Goal: Navigation & Orientation: Find specific page/section

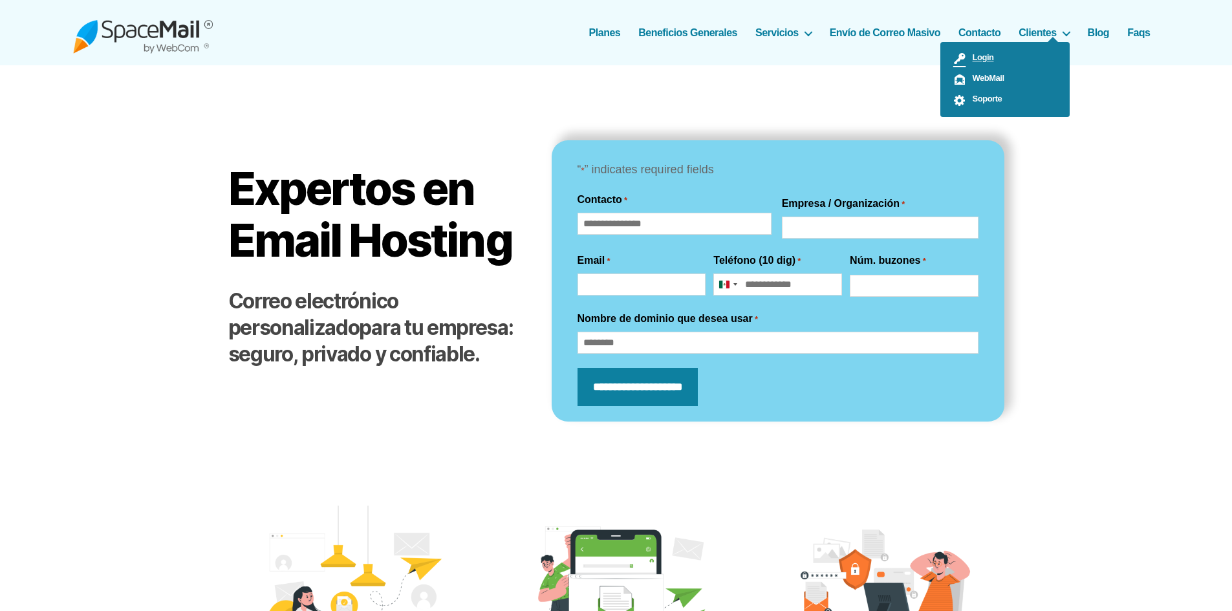
click at [1021, 55] on link "Login" at bounding box center [1004, 59] width 129 height 21
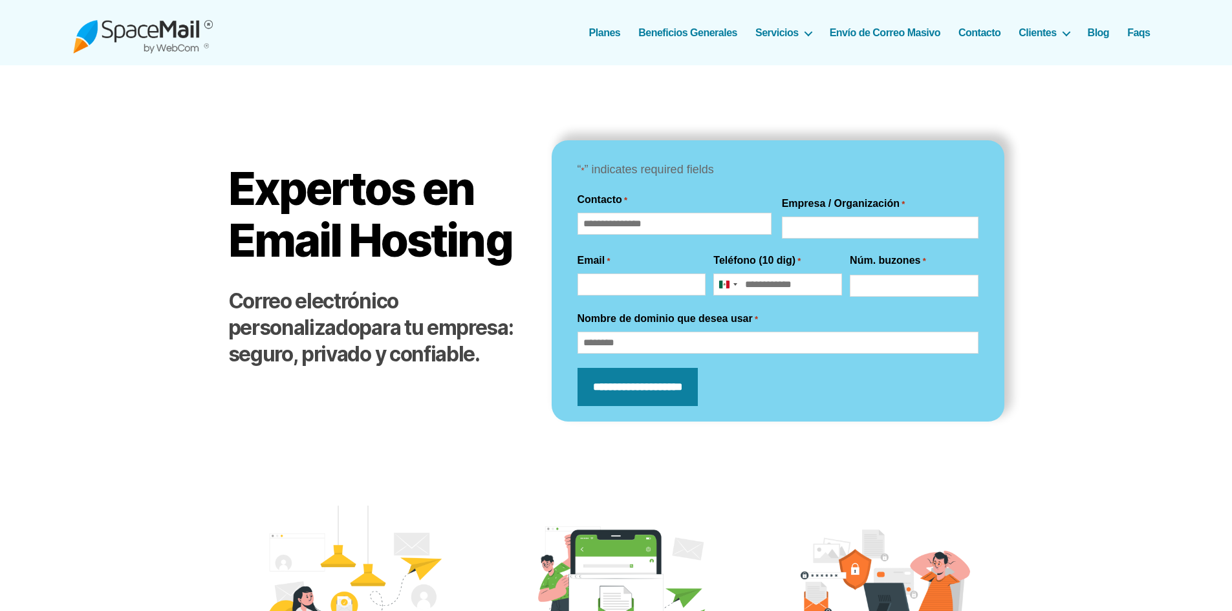
click at [869, 60] on div "SpaceMail® Correo Electrónico profesional que sí funciona... Menú Planes Benefi…" at bounding box center [616, 32] width 1087 height 65
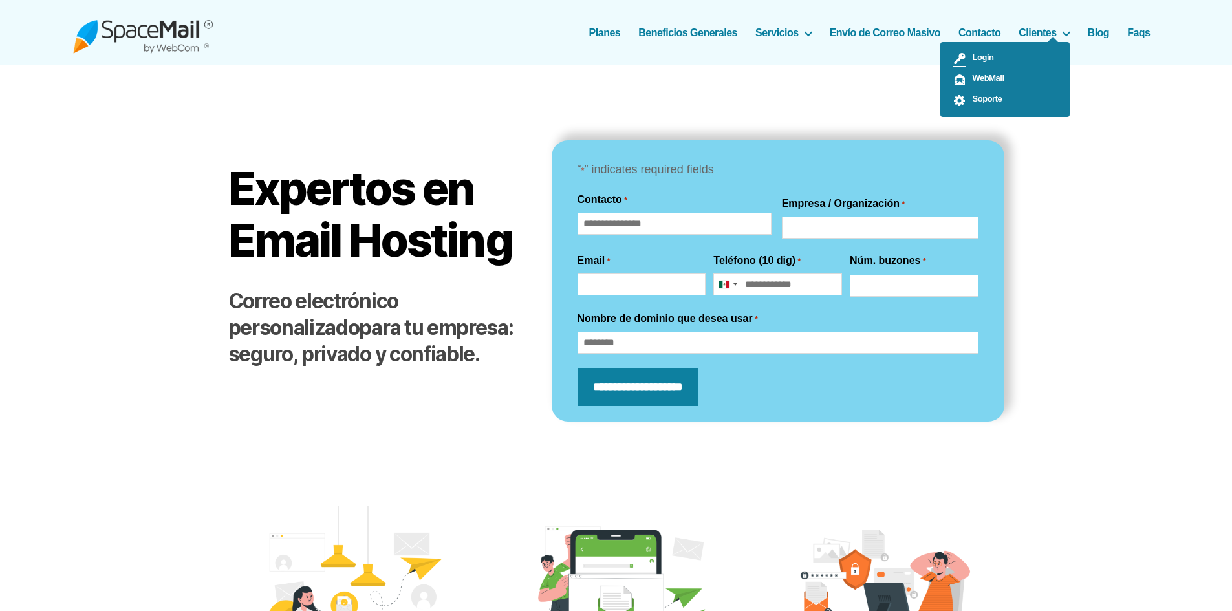
click at [1042, 67] on link "Login" at bounding box center [1004, 59] width 129 height 21
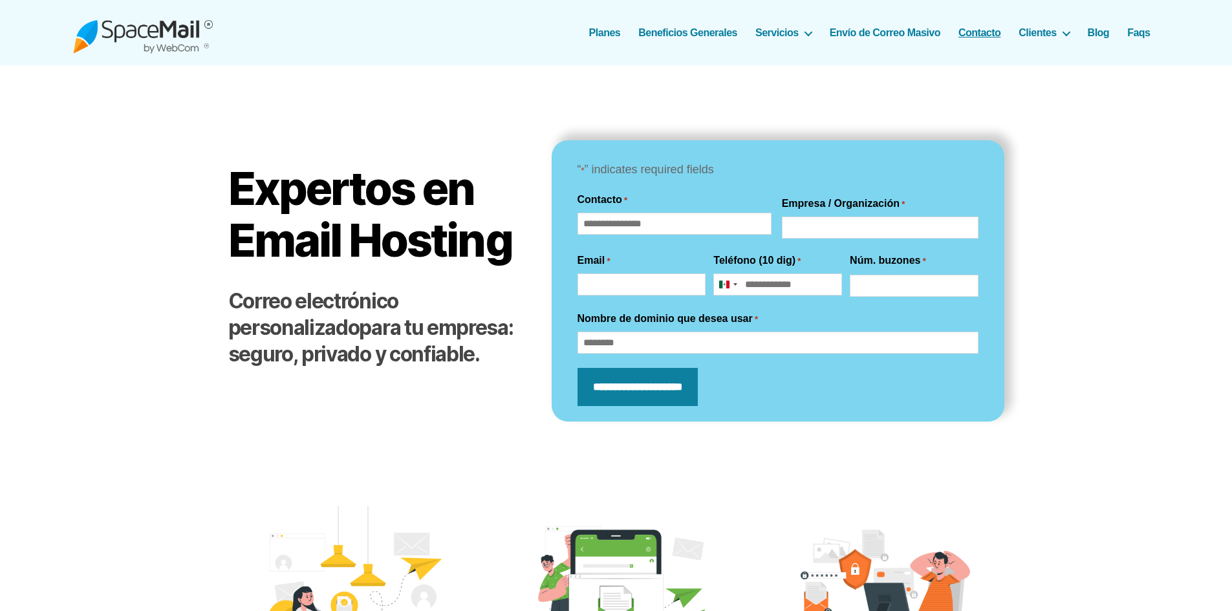
click at [984, 32] on link "Contacto" at bounding box center [979, 33] width 42 height 12
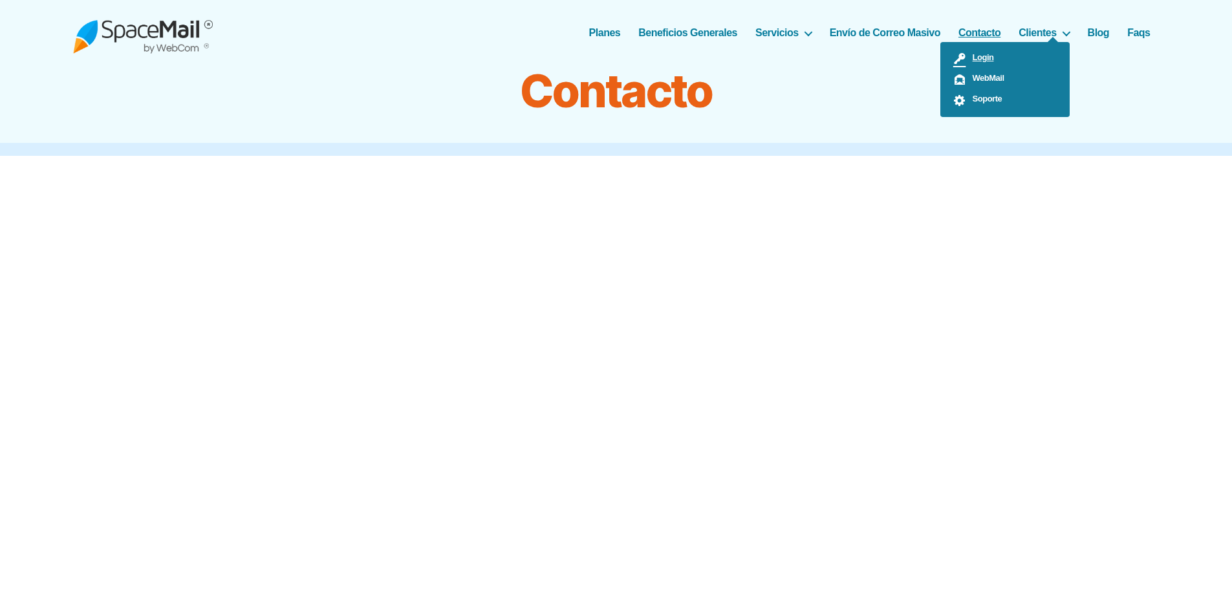
click at [1013, 61] on link "Login" at bounding box center [1004, 59] width 129 height 21
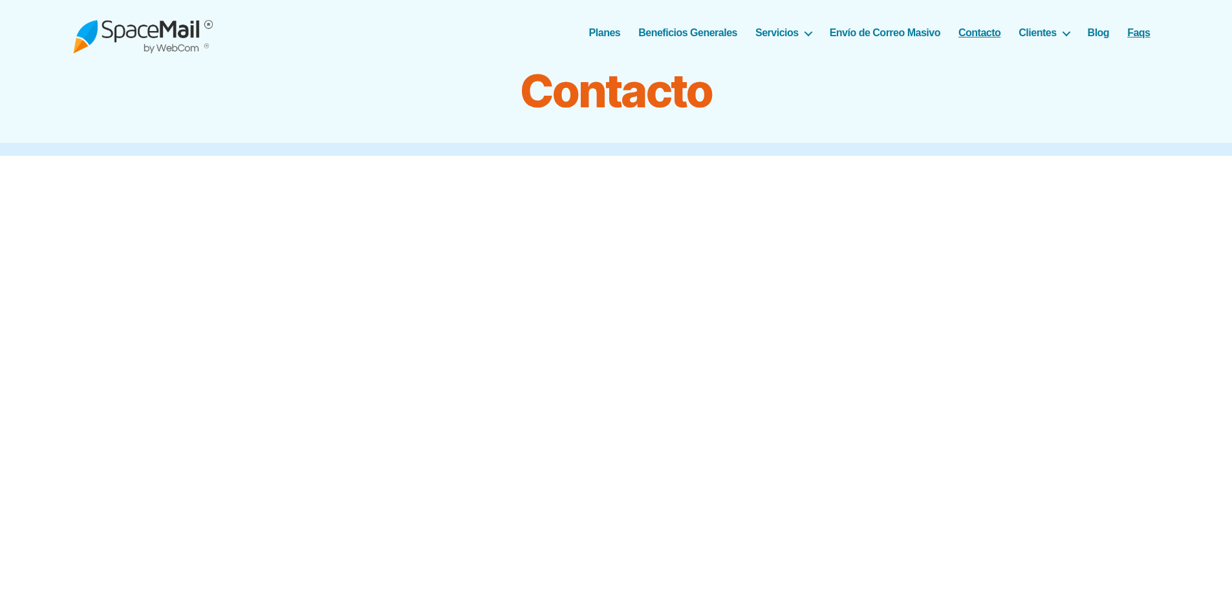
click at [1142, 32] on link "Faqs" at bounding box center [1138, 33] width 23 height 12
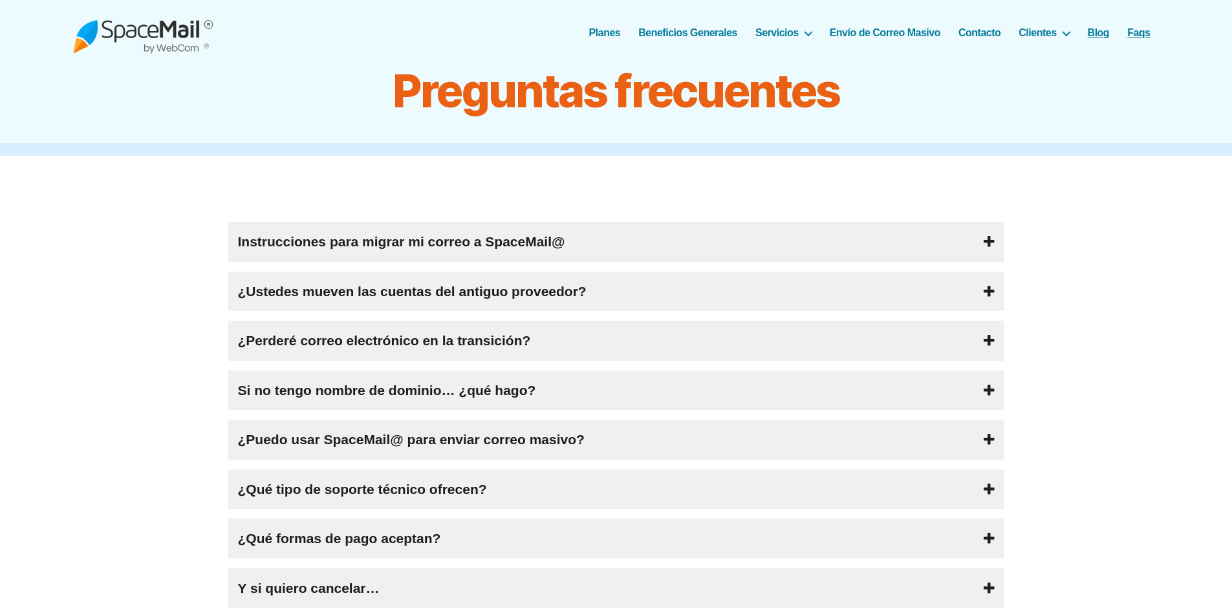
click at [1095, 34] on link "Blog" at bounding box center [1099, 33] width 22 height 12
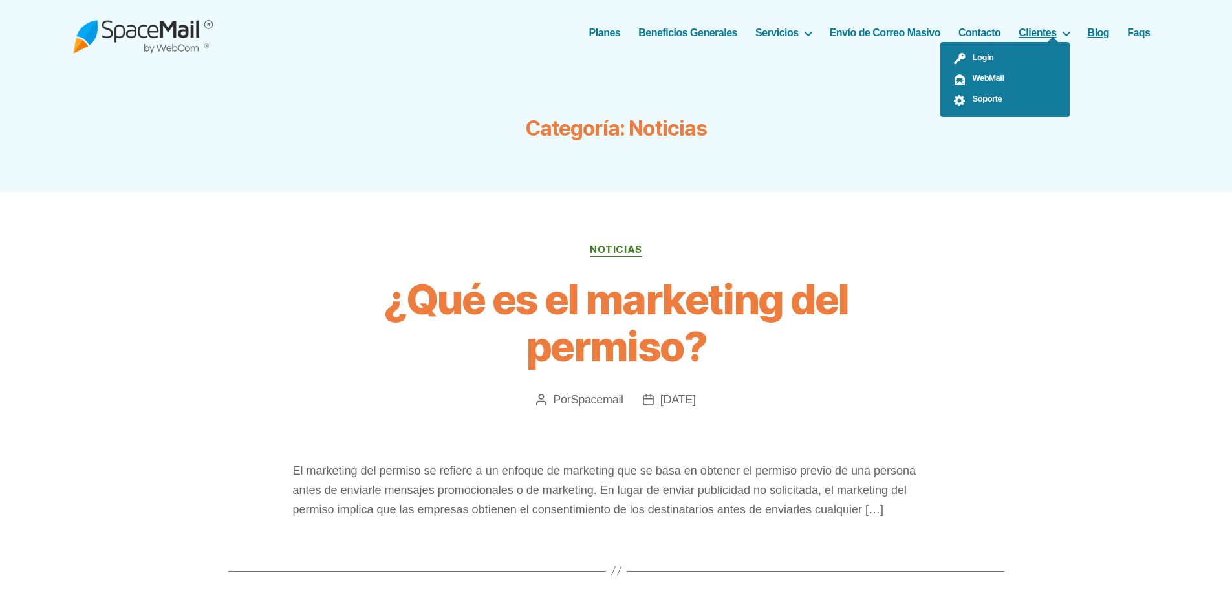
click at [1029, 27] on link "Clientes" at bounding box center [1044, 33] width 50 height 12
click at [998, 63] on link "Login" at bounding box center [1004, 59] width 129 height 21
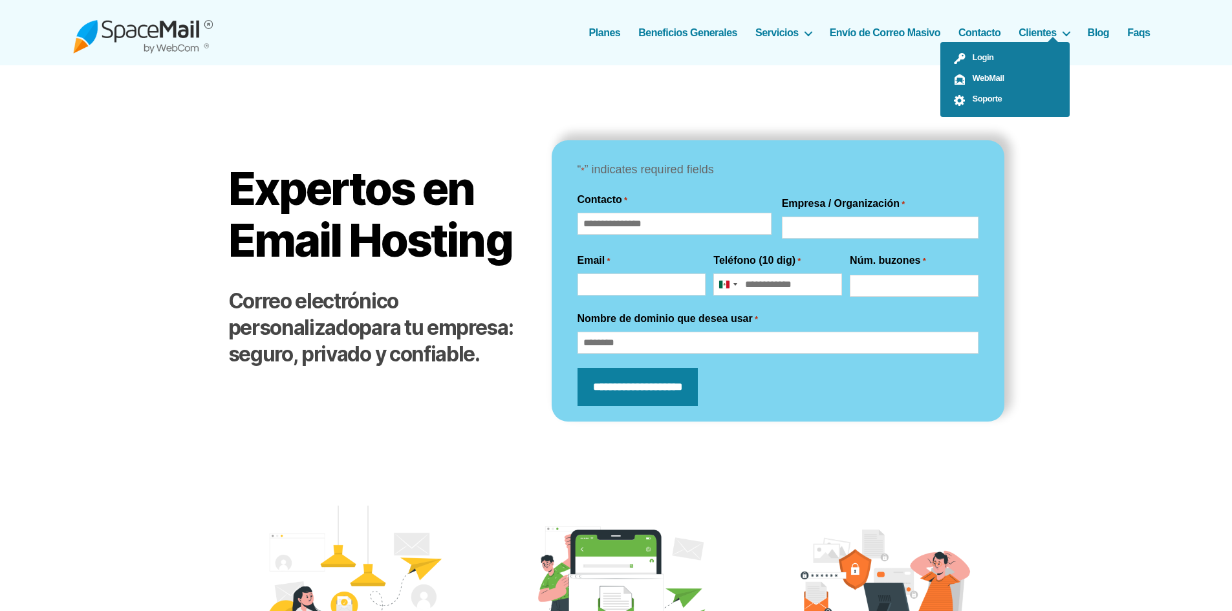
click at [1059, 42] on ul "Login WebMail Soporte" at bounding box center [1004, 79] width 129 height 75
click at [1017, 52] on link "Login" at bounding box center [1004, 59] width 129 height 21
